Goal: Ask a question

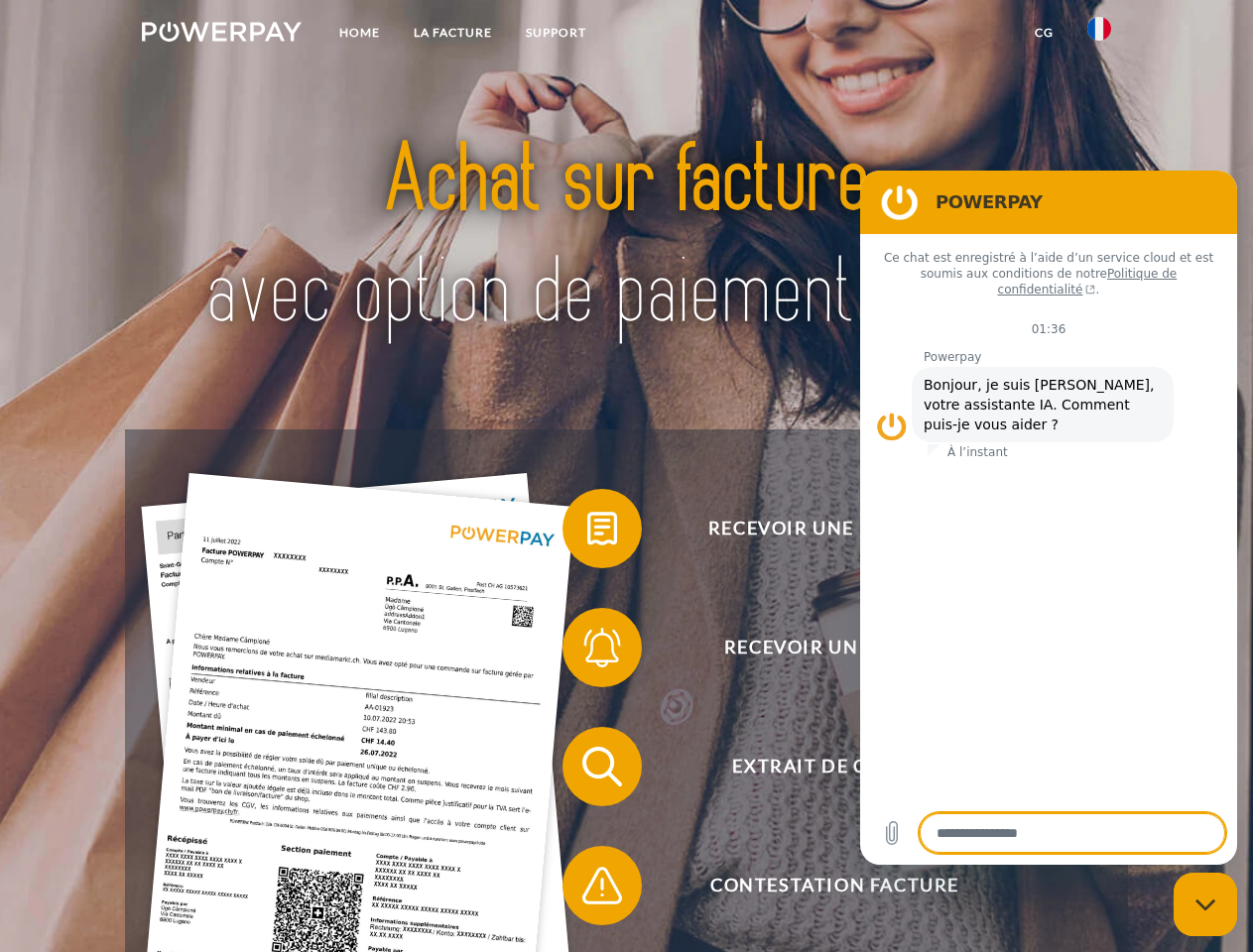
click at [221, 35] on img at bounding box center [221, 32] width 159 height 20
click at [1099, 35] on img at bounding box center [1099, 29] width 24 height 24
click at [1044, 33] on link "CG" at bounding box center [1044, 33] width 53 height 36
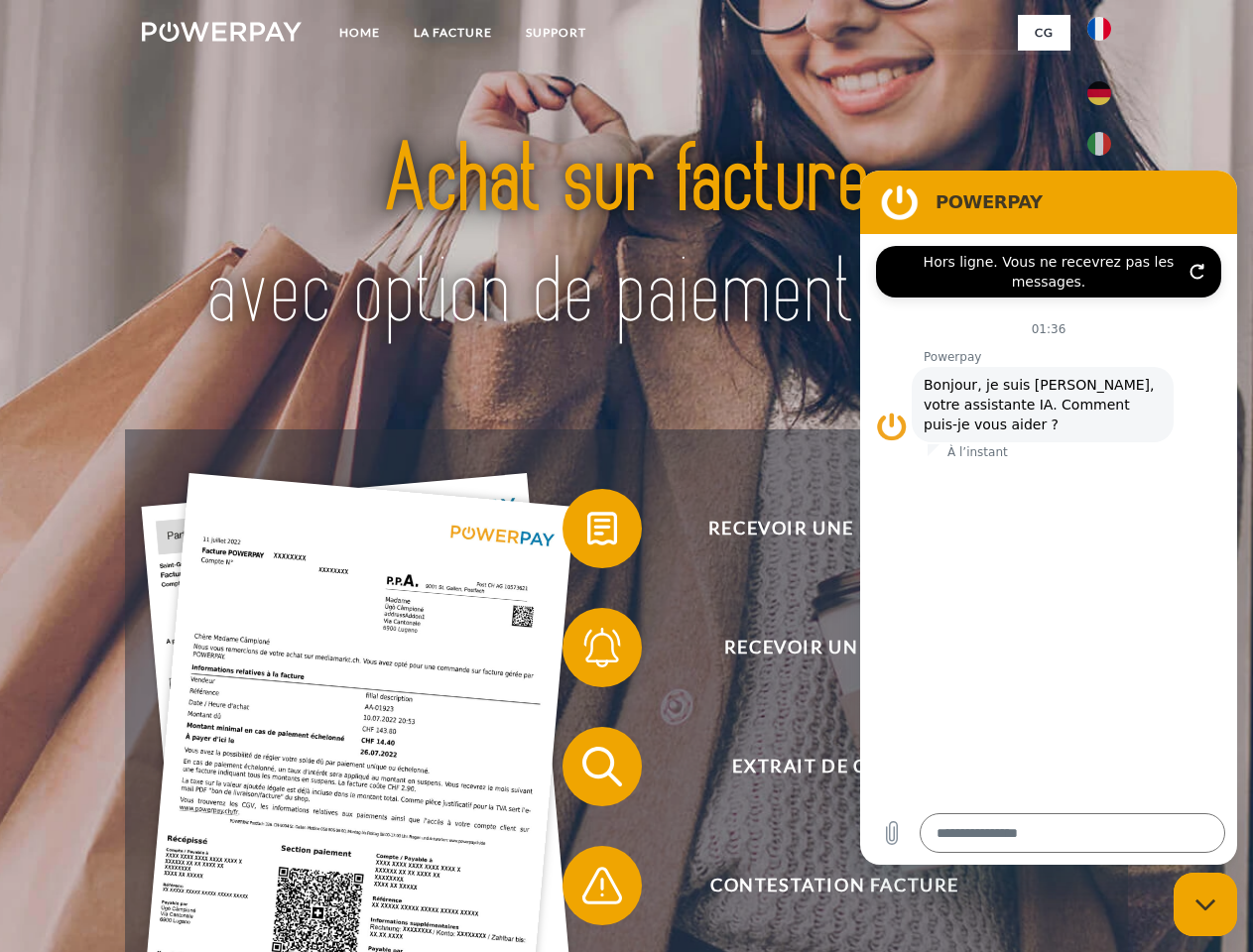
click at [587, 532] on span at bounding box center [572, 529] width 100 height 100
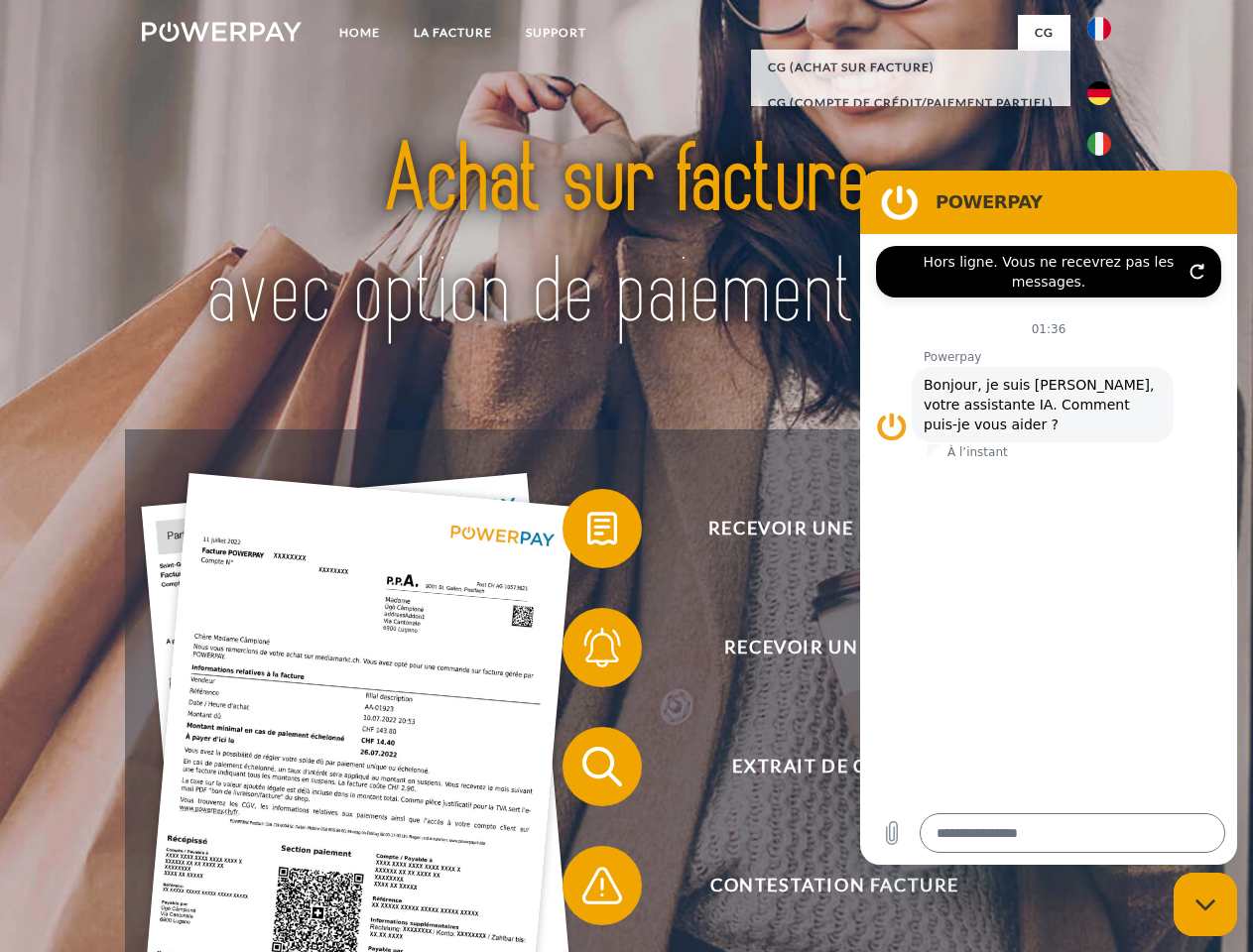
click at [587, 652] on span at bounding box center [572, 648] width 100 height 100
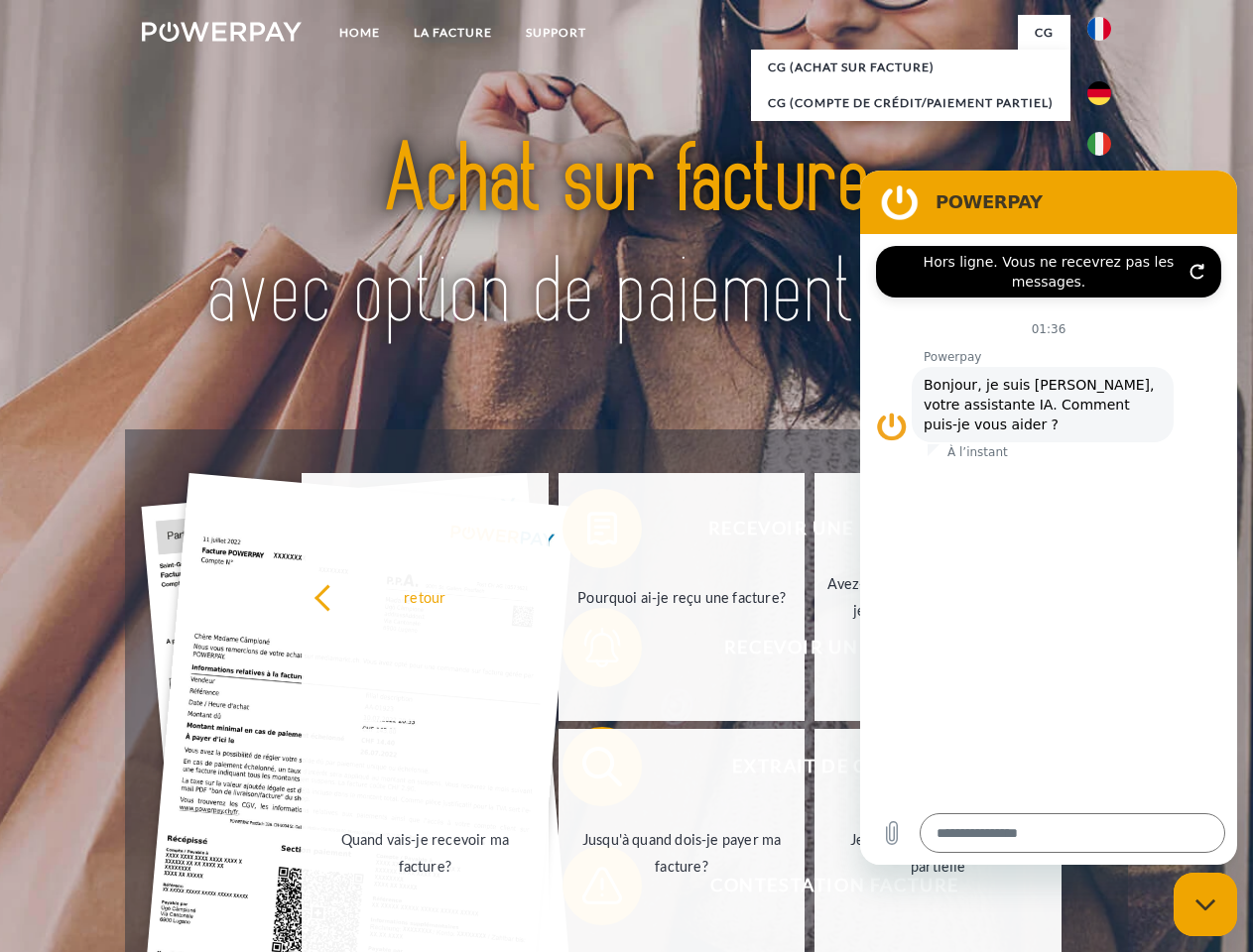
click at [587, 771] on link "Jusqu'à quand dois-je payer ma facture?" at bounding box center [682, 852] width 247 height 248
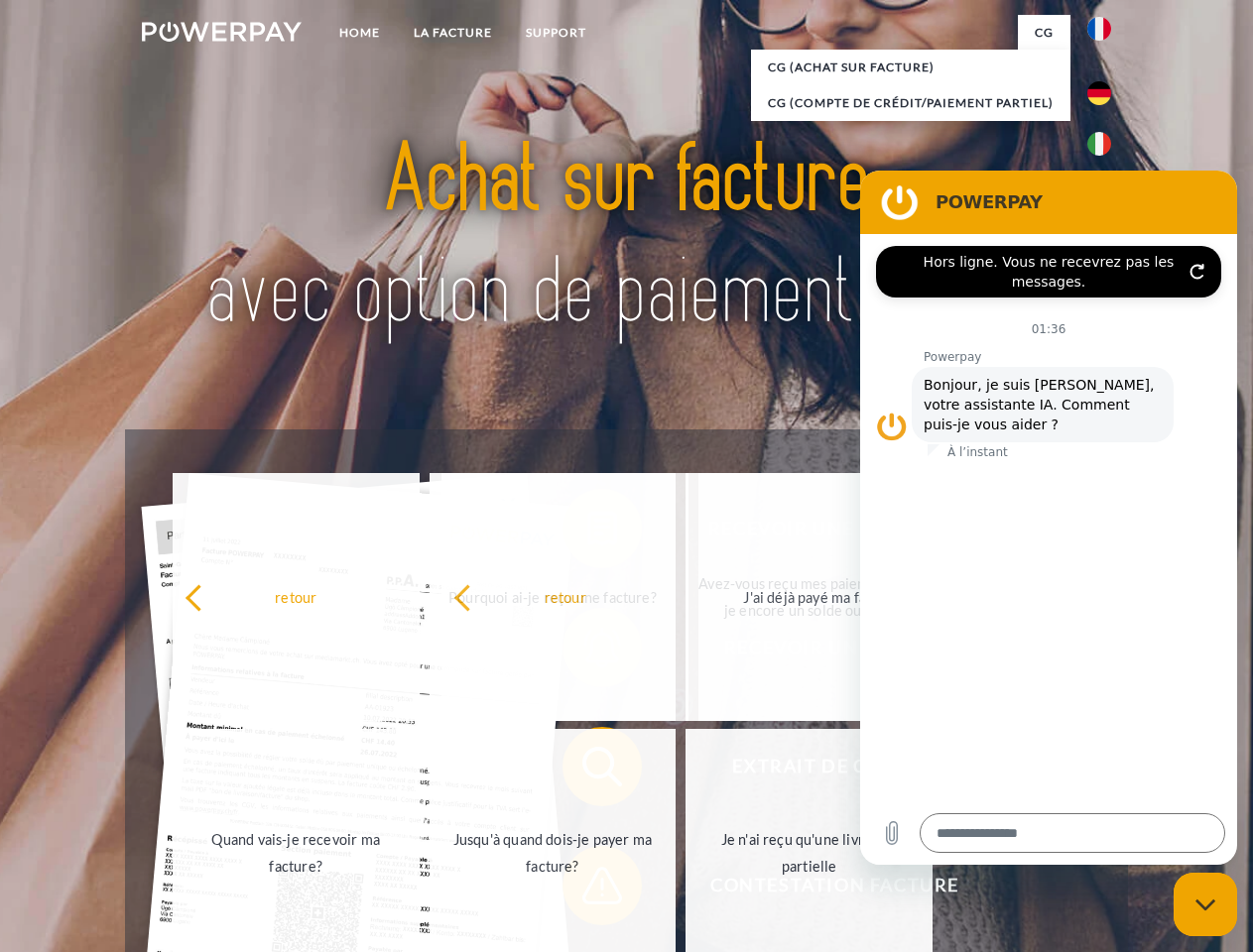
click at [587, 890] on span at bounding box center [572, 886] width 100 height 100
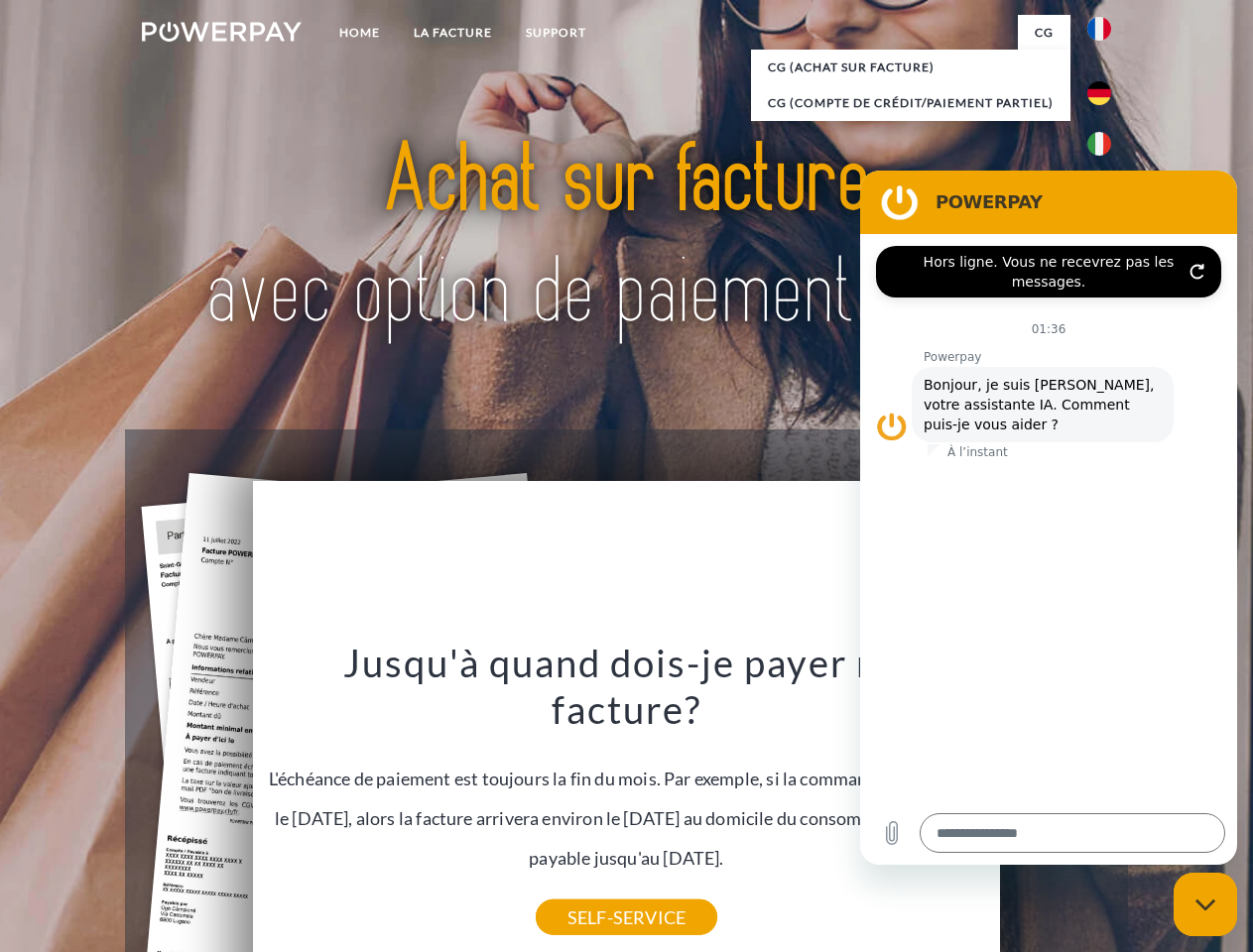
click at [1205, 905] on icon "Fermer la fenêtre de messagerie" at bounding box center [1205, 905] width 21 height 13
type textarea "*"
